Goal: Task Accomplishment & Management: Manage account settings

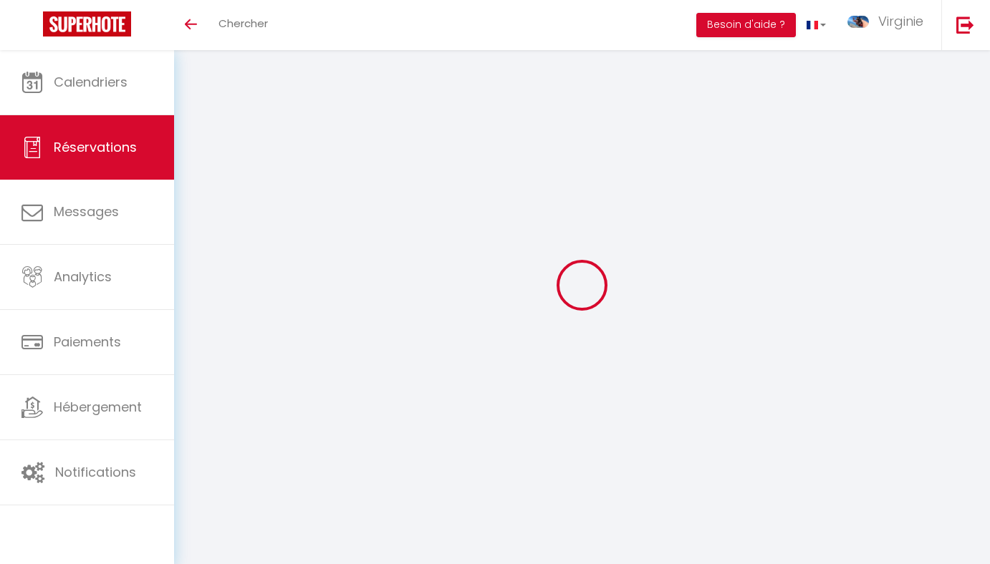
select select
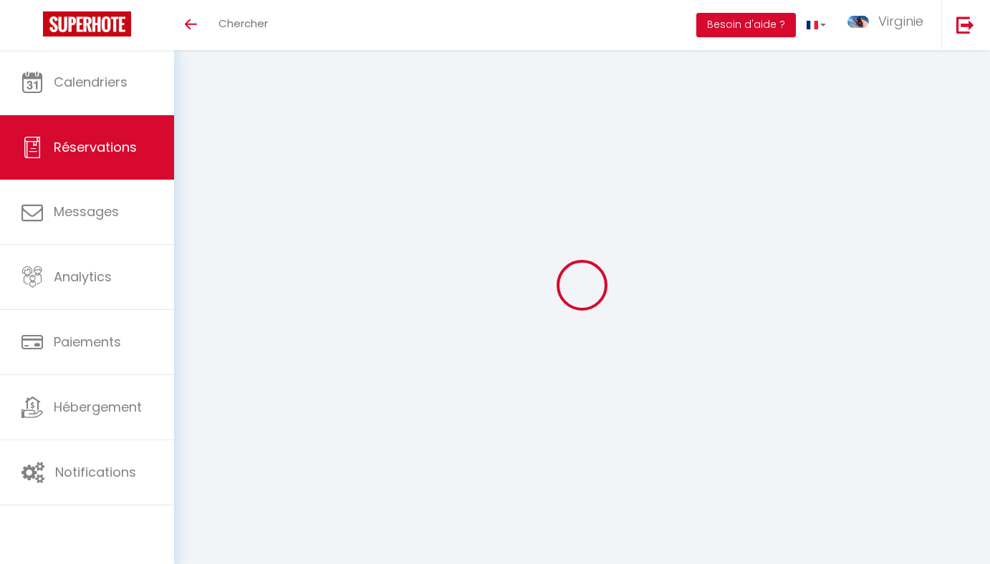
type input "[PERSON_NAME]"
type input "Murwira"
type input "[PERSON_NAME][EMAIL_ADDRESS][DOMAIN_NAME]"
type input "[PHONE_NUMBER]"
select select "ZA"
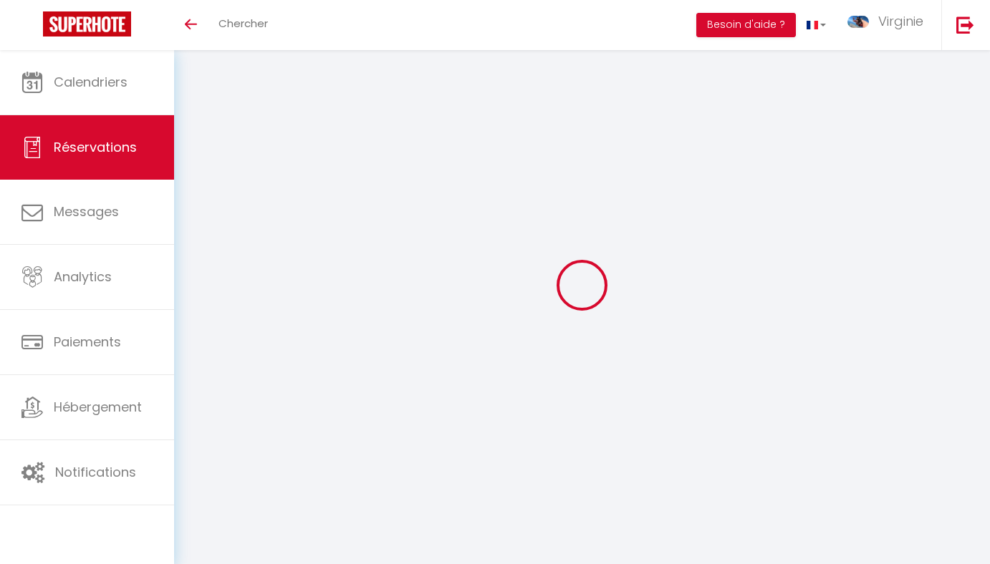
select select "26275"
select select "1"
type input "Dim 21 Septembre 2025"
select select
type input "Dim 28 Septembre 2025"
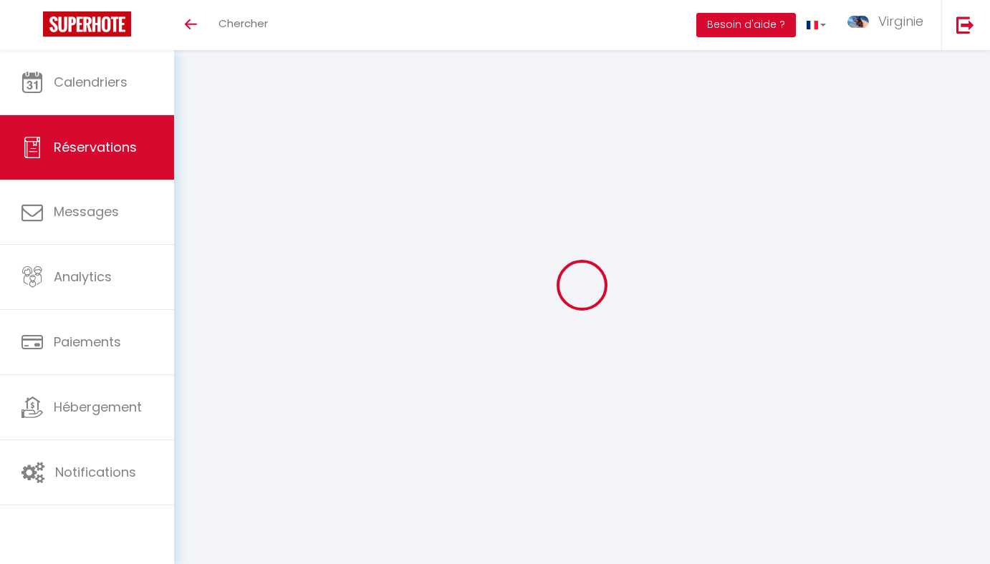
select select
type input "2"
select select "12"
select select
type input "8450"
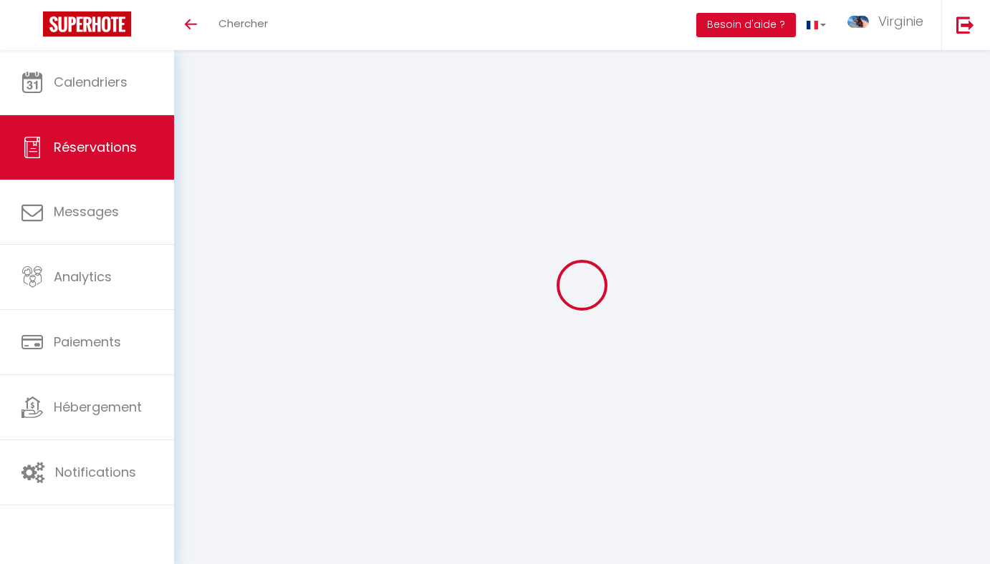
checkbox input "true"
type input "0"
type input "450"
type input "0"
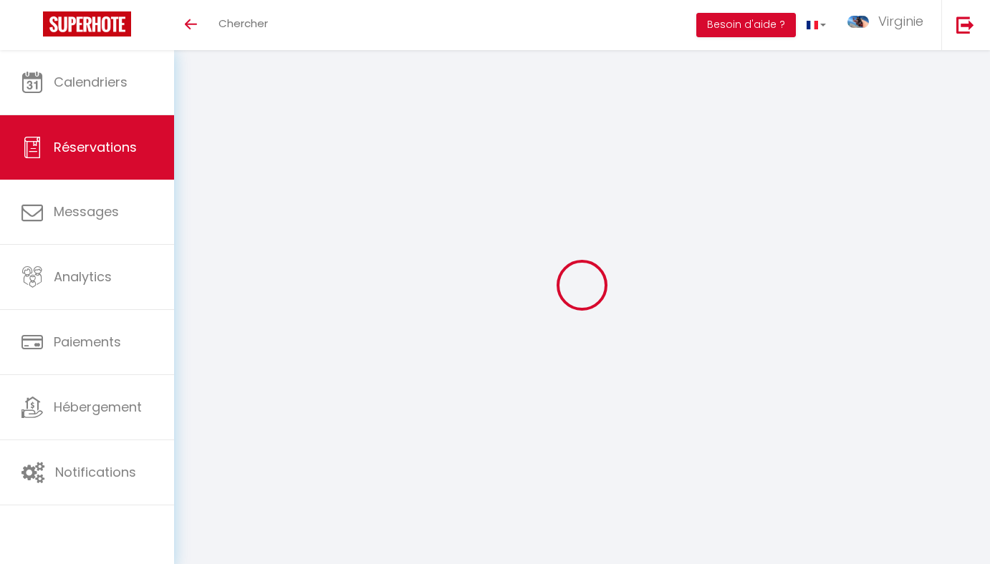
select select
select select "15"
checkbox input "true"
select select
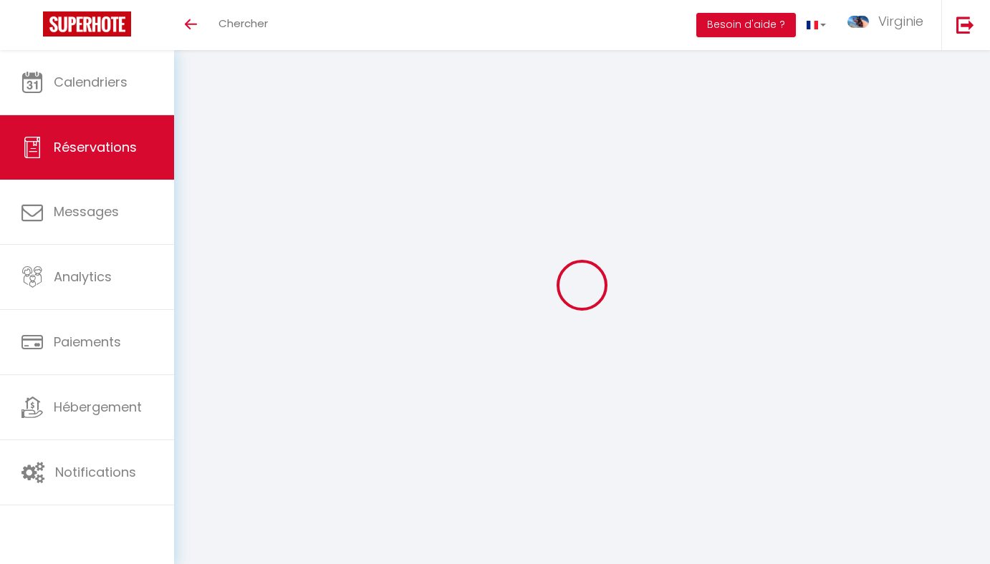
select select
checkbox input "true"
select select
checkbox input "true"
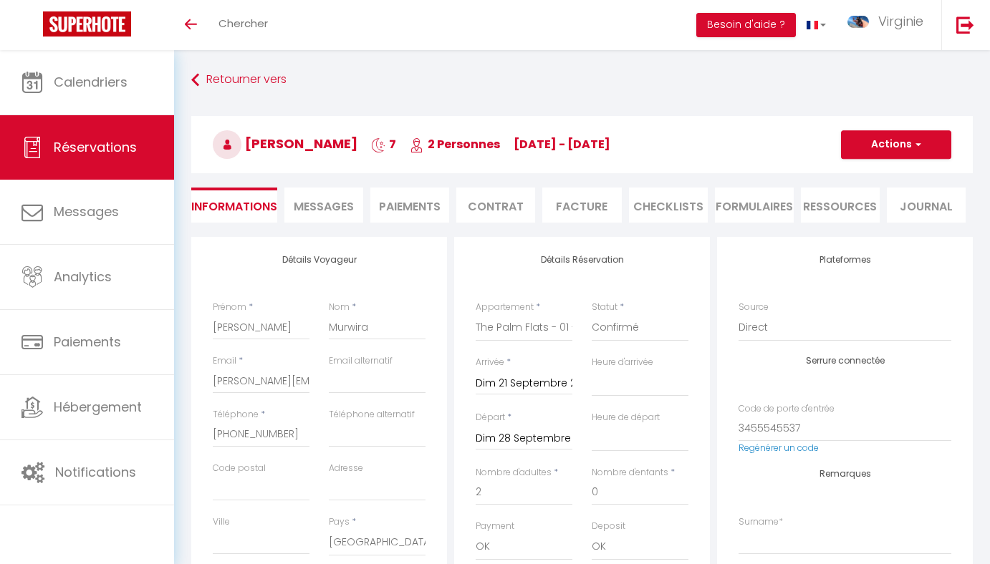
select select
checkbox input "true"
select select
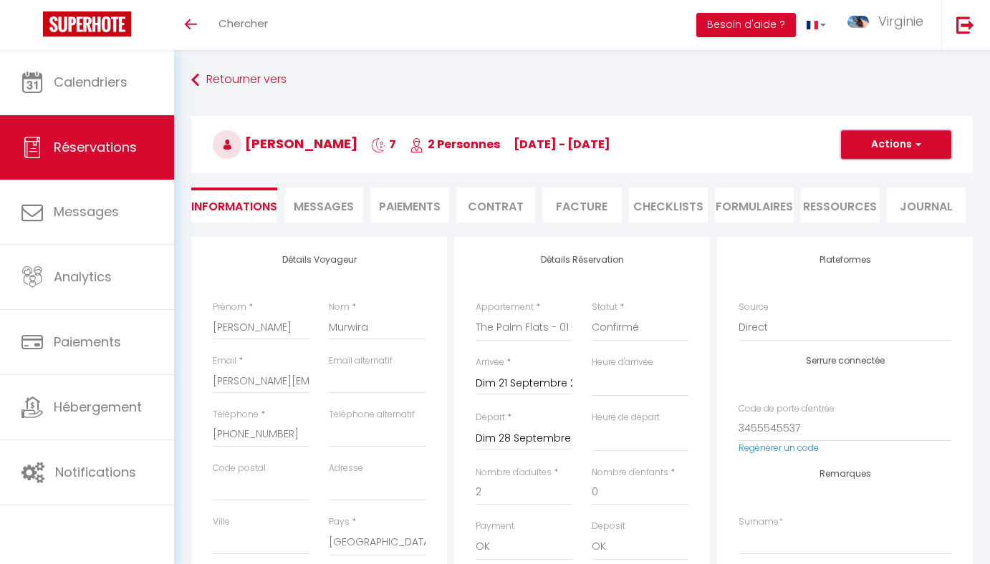
click at [917, 145] on span "button" at bounding box center [916, 144] width 9 height 13
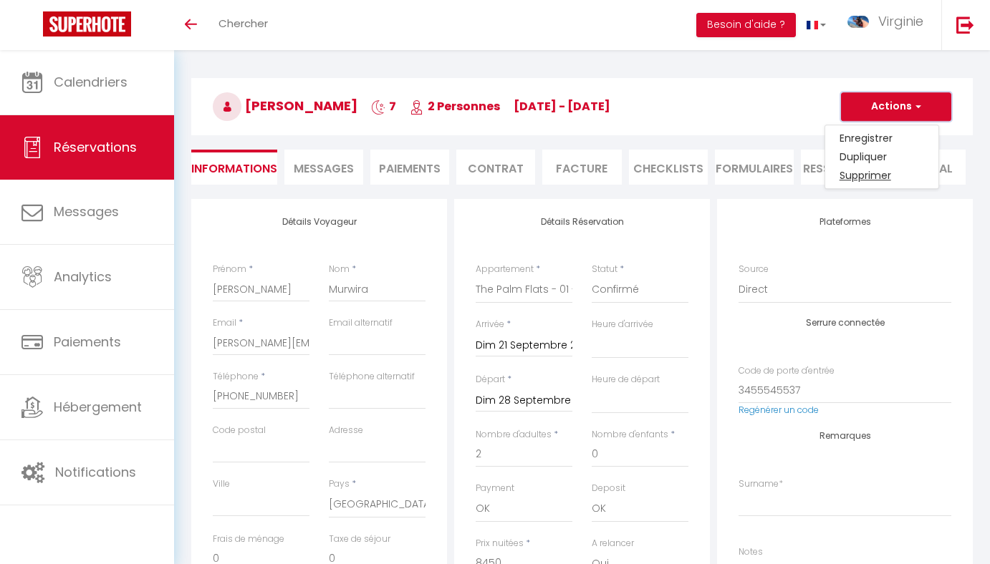
scroll to position [36, 0]
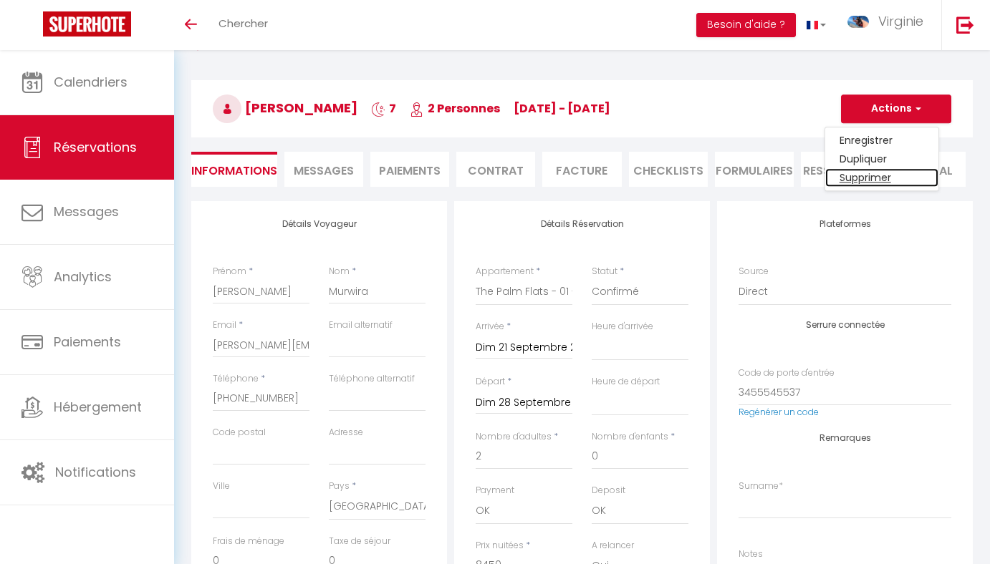
click at [871, 179] on link "Supprimer" at bounding box center [881, 177] width 113 height 19
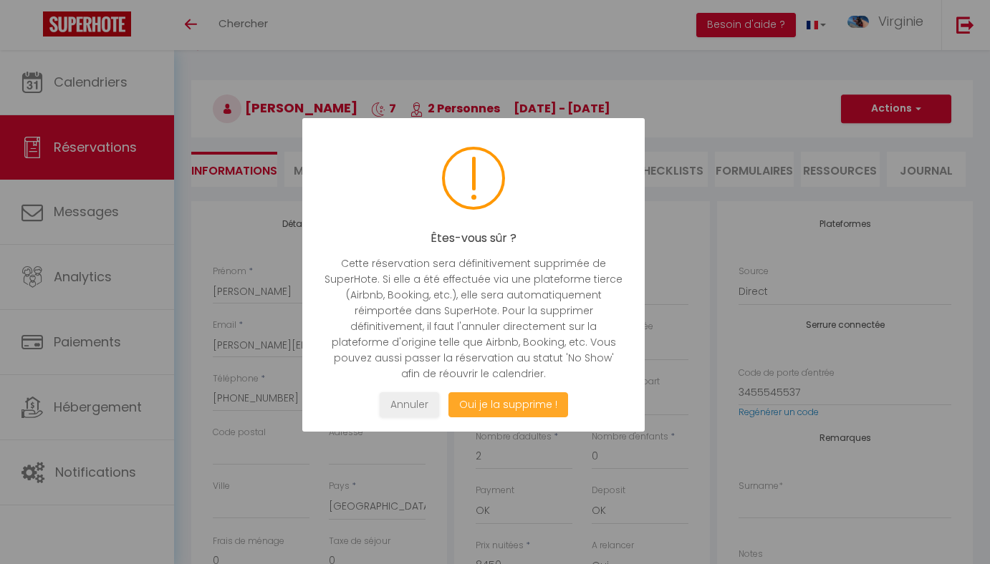
click at [508, 409] on button "Oui je la supprime !" at bounding box center [508, 404] width 120 height 25
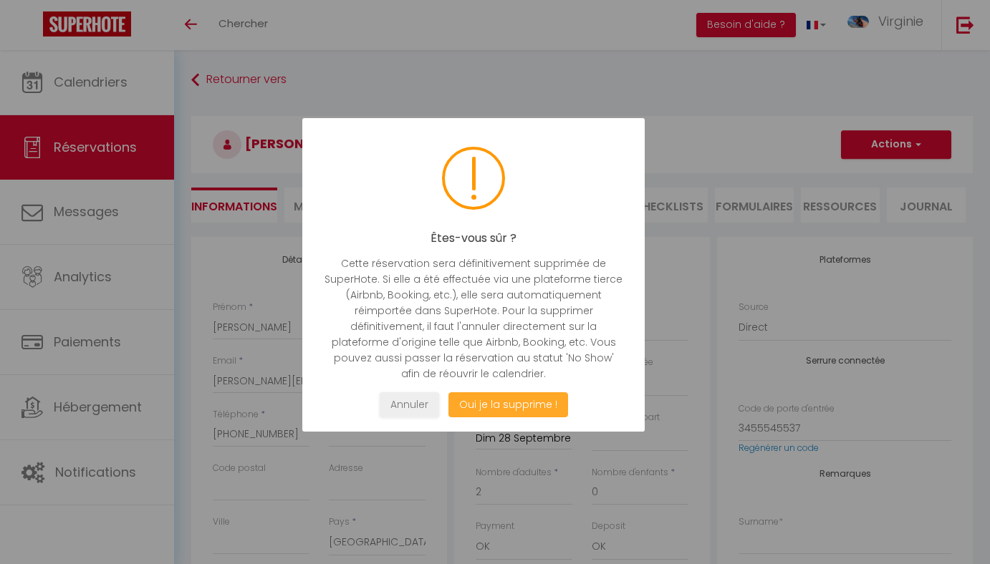
select select "not_cancelled"
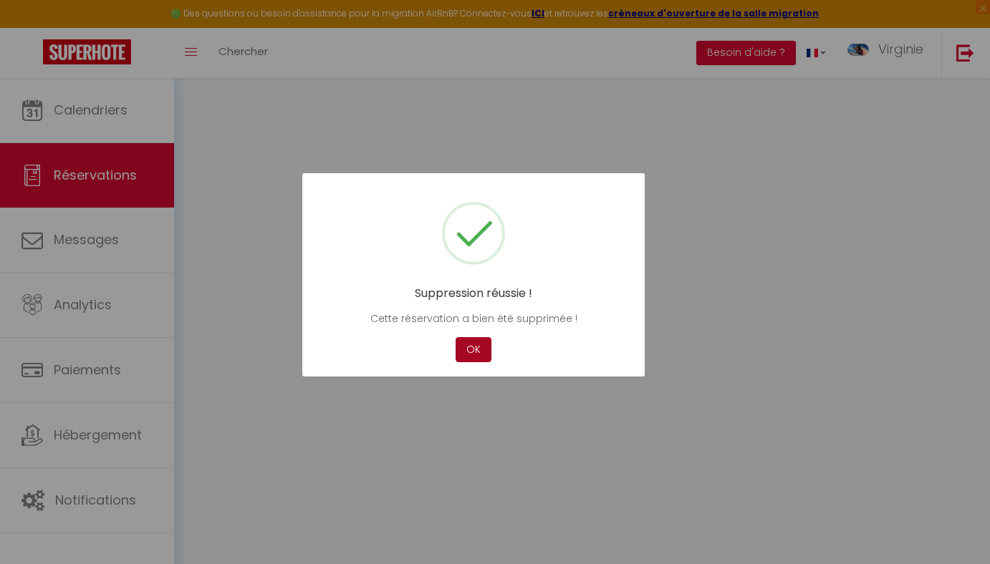
click at [470, 356] on button "OK" at bounding box center [473, 349] width 36 height 25
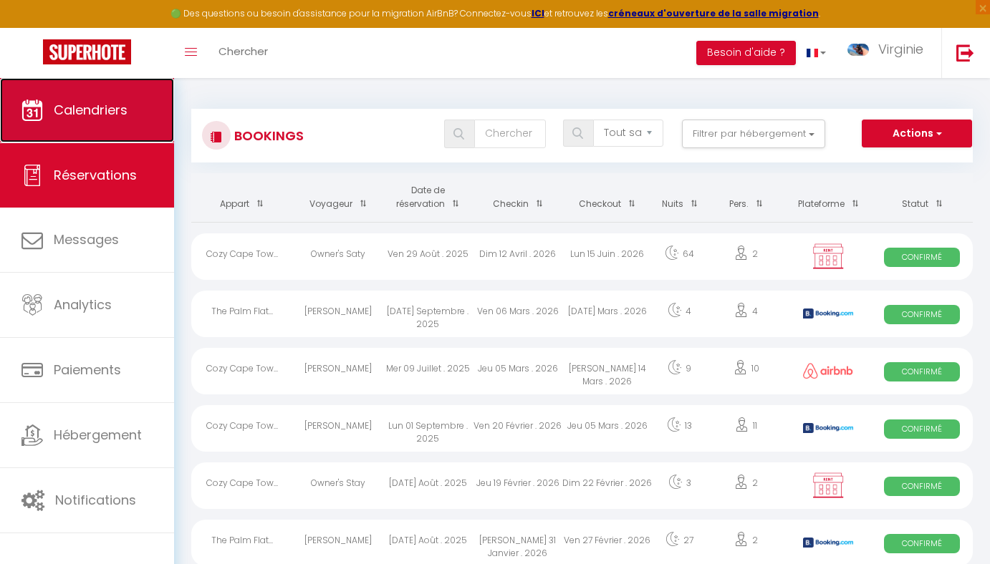
click at [119, 127] on link "Calendriers" at bounding box center [87, 110] width 174 height 64
